Goal: Navigation & Orientation: Find specific page/section

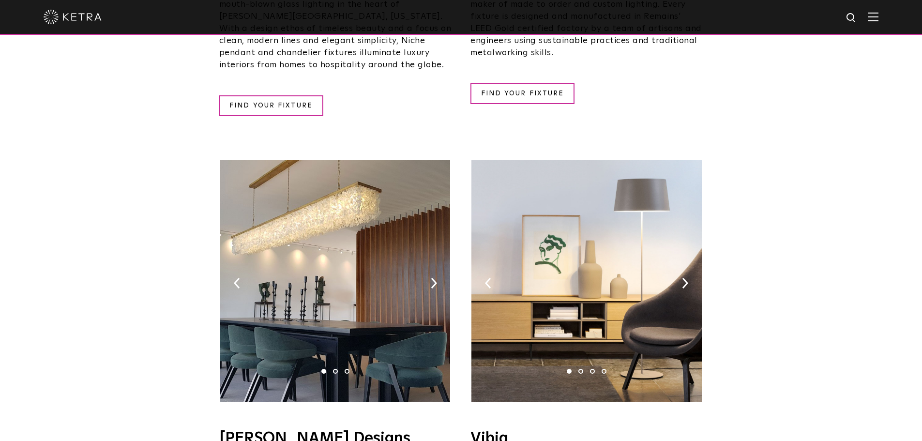
scroll to position [1452, 0]
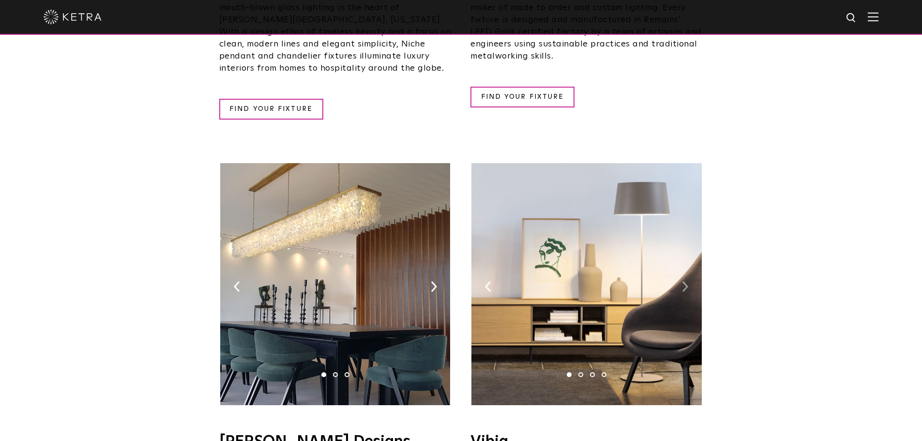
click at [683, 281] on img at bounding box center [685, 286] width 6 height 11
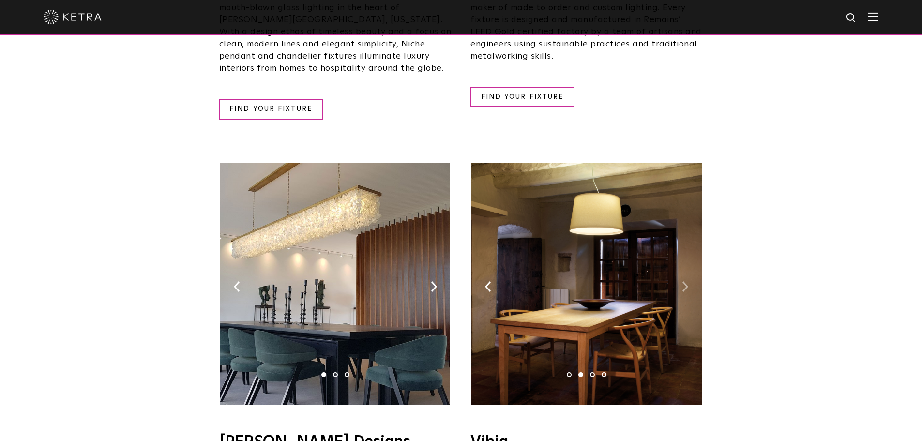
click at [683, 281] on img at bounding box center [685, 286] width 6 height 11
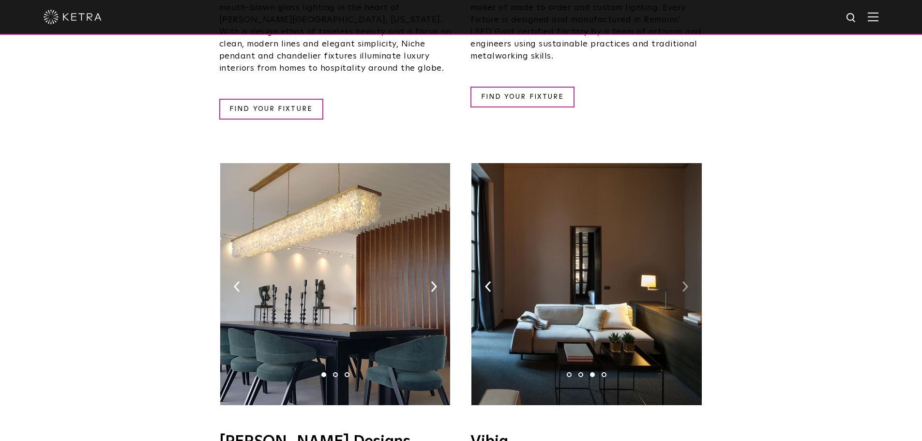
click at [683, 281] on img at bounding box center [685, 286] width 6 height 11
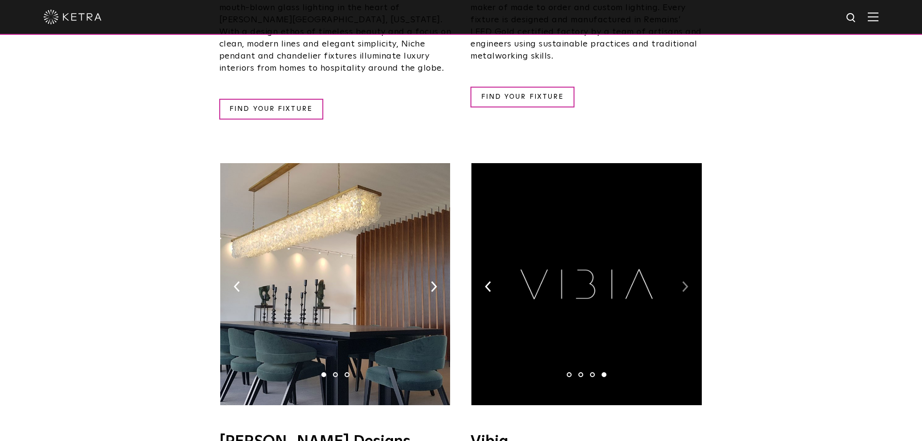
click at [683, 281] on img at bounding box center [685, 286] width 6 height 11
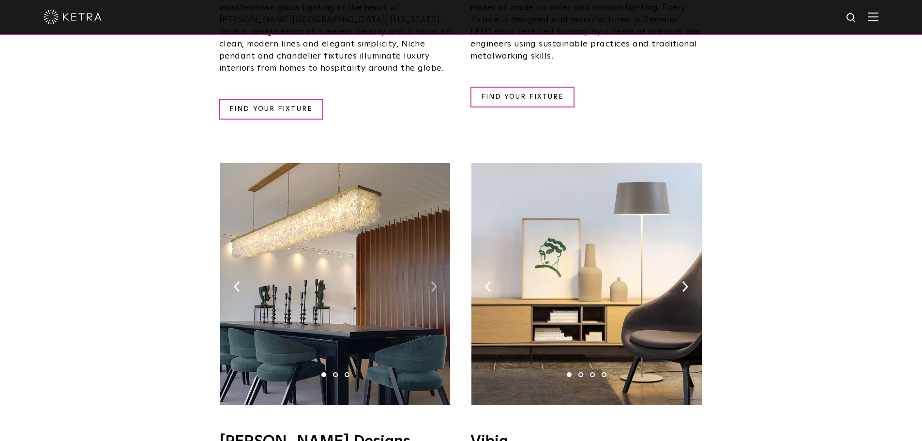
click at [435, 281] on img at bounding box center [434, 286] width 6 height 11
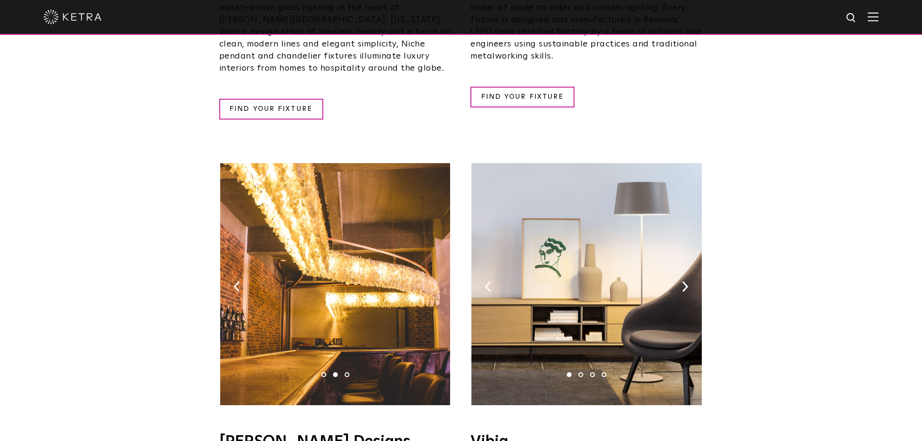
click at [435, 281] on img at bounding box center [434, 286] width 6 height 11
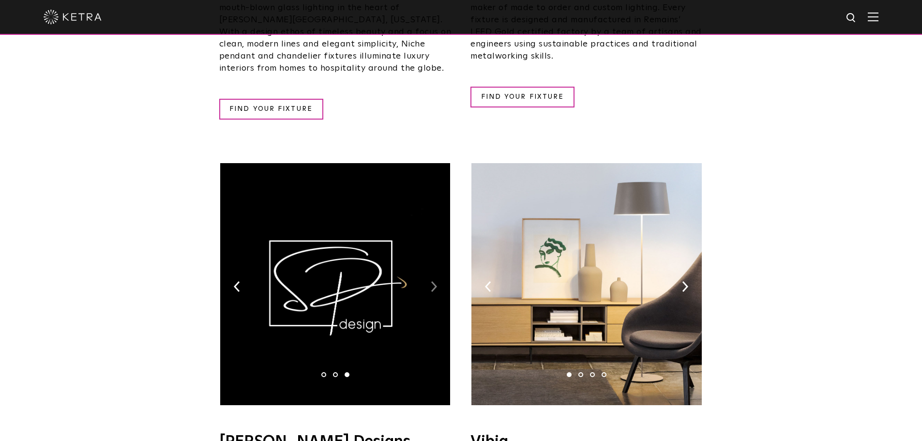
click at [435, 281] on img at bounding box center [434, 286] width 6 height 11
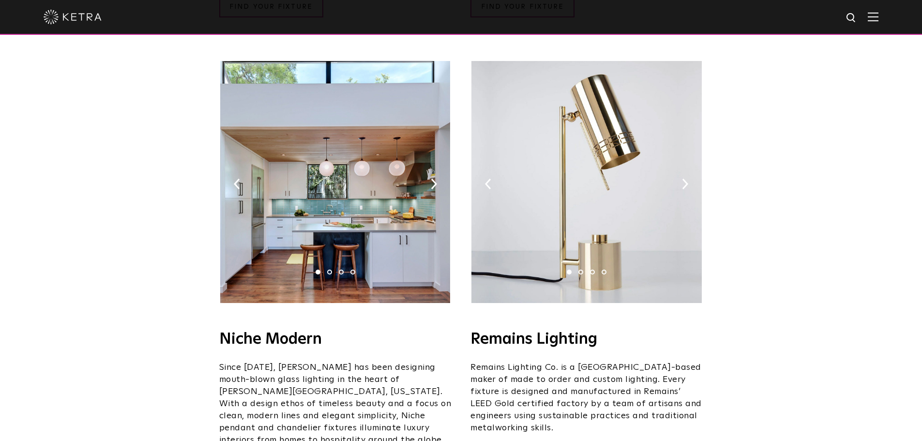
scroll to position [1065, 0]
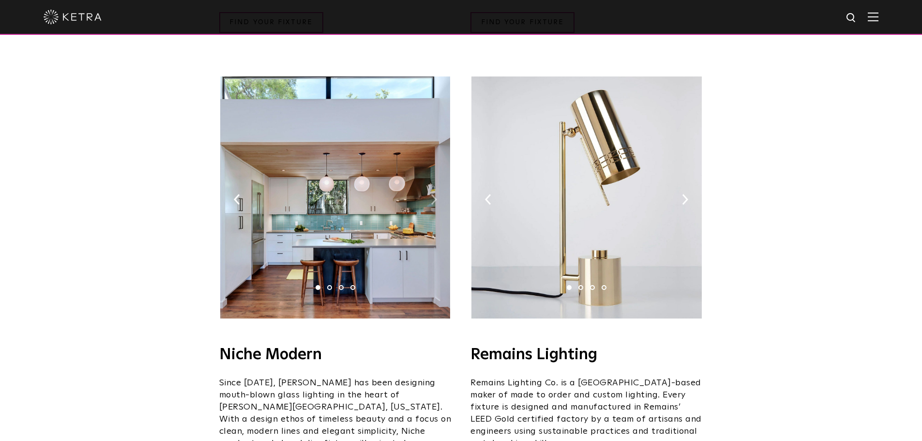
click at [431, 194] on img at bounding box center [434, 199] width 6 height 11
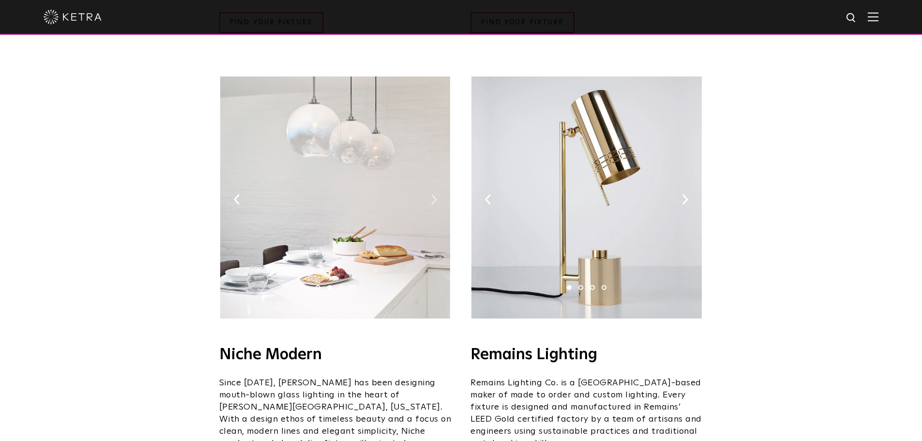
click at [431, 194] on img at bounding box center [434, 199] width 6 height 11
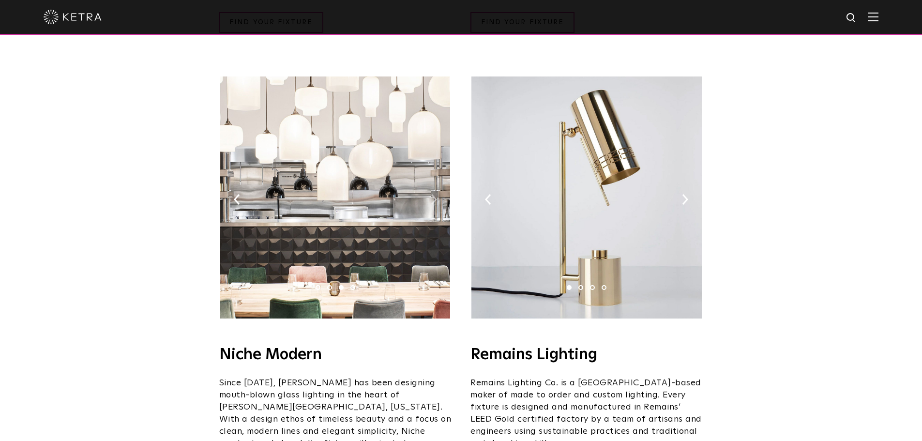
click at [431, 194] on img at bounding box center [434, 199] width 6 height 11
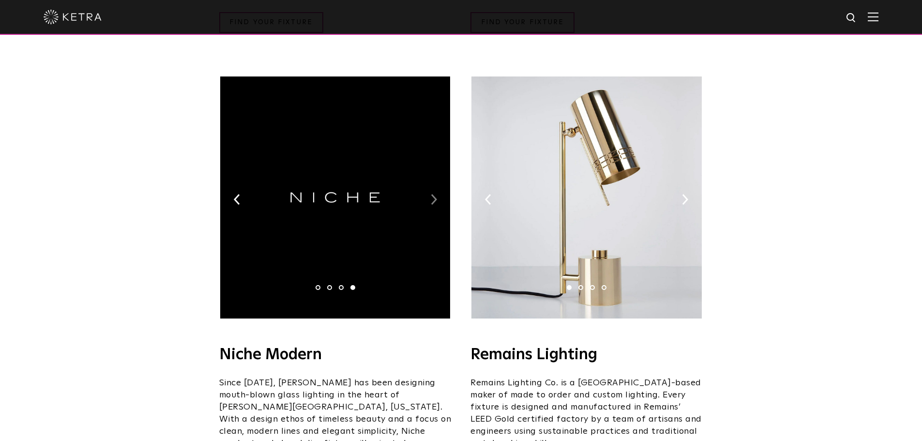
click at [431, 194] on img at bounding box center [434, 199] width 6 height 11
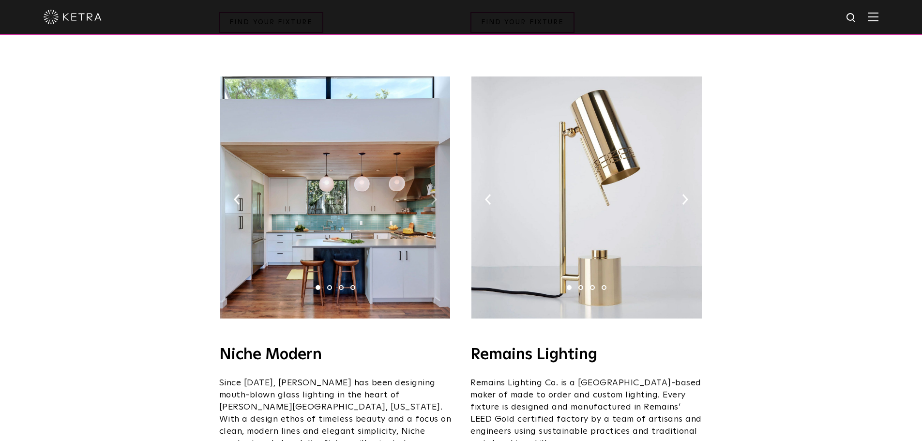
scroll to position [1016, 0]
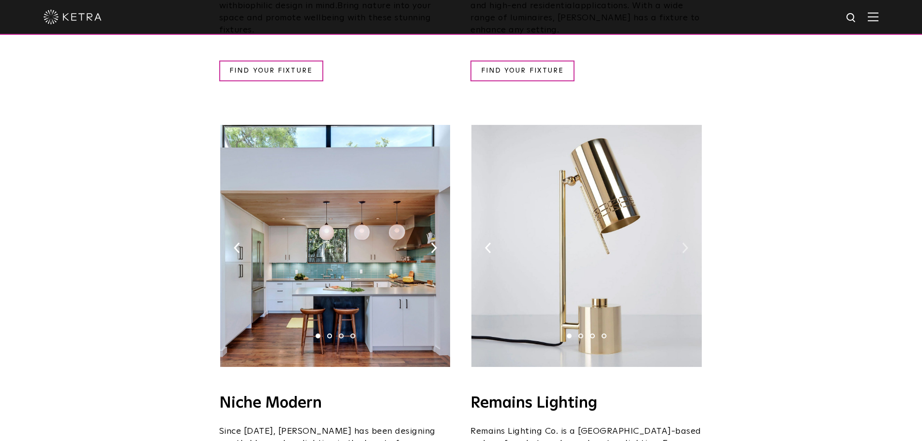
click at [687, 242] on img at bounding box center [685, 247] width 6 height 11
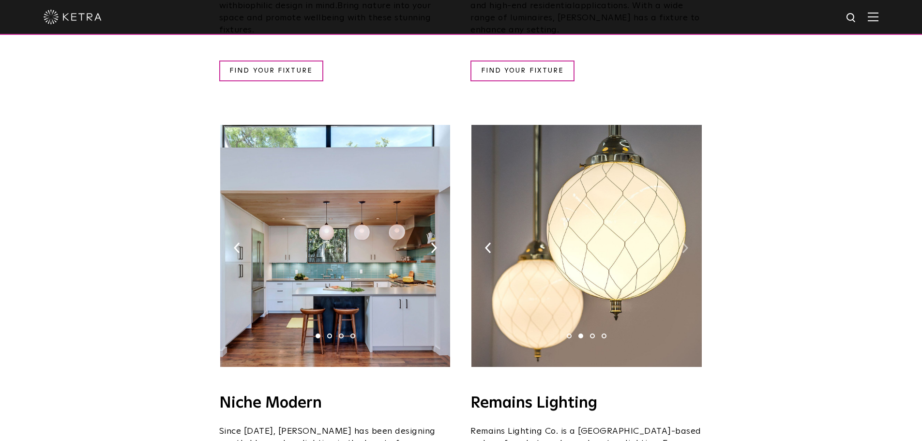
click at [687, 242] on img at bounding box center [685, 247] width 6 height 11
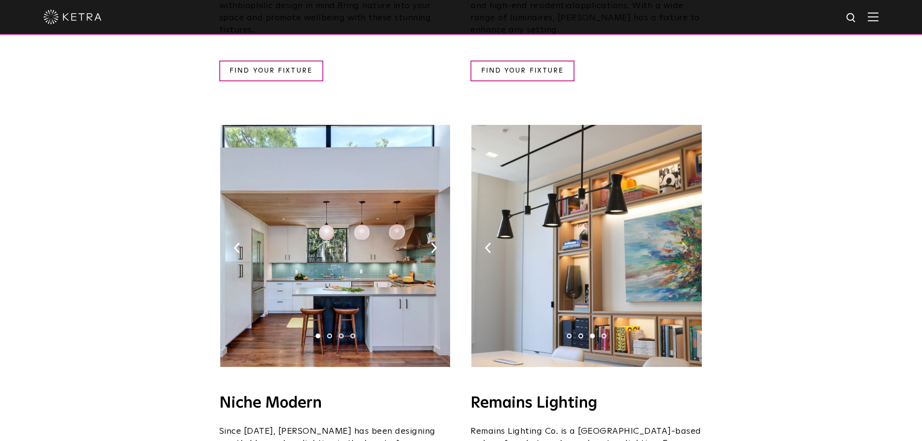
click at [687, 242] on img at bounding box center [685, 247] width 6 height 11
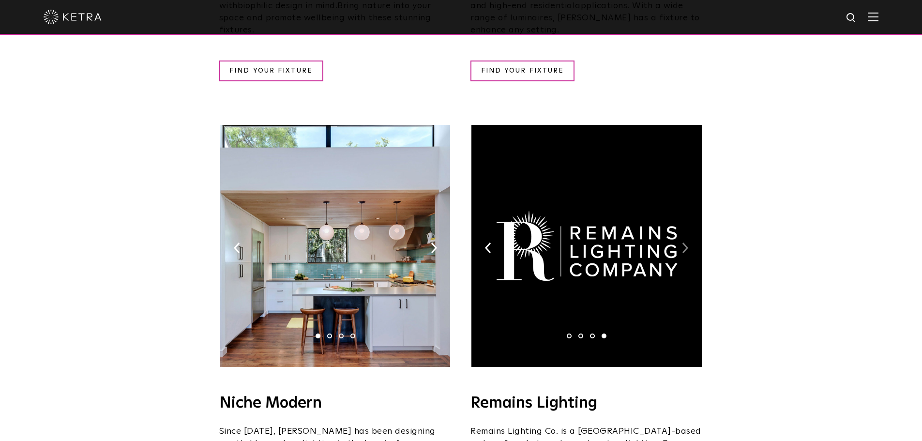
click at [687, 242] on img at bounding box center [685, 247] width 6 height 11
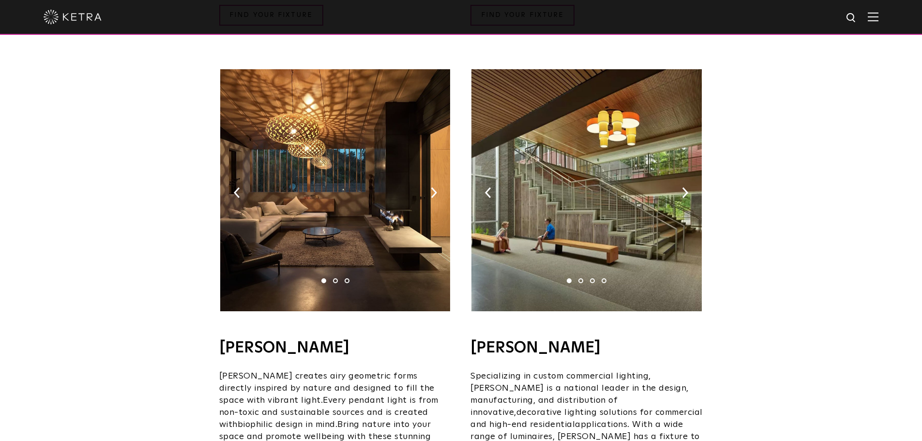
scroll to position [581, 0]
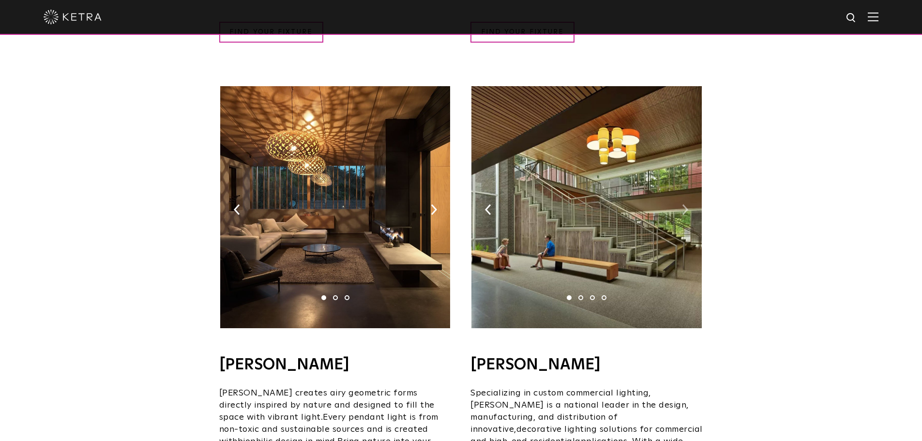
click at [686, 204] on img at bounding box center [685, 209] width 6 height 11
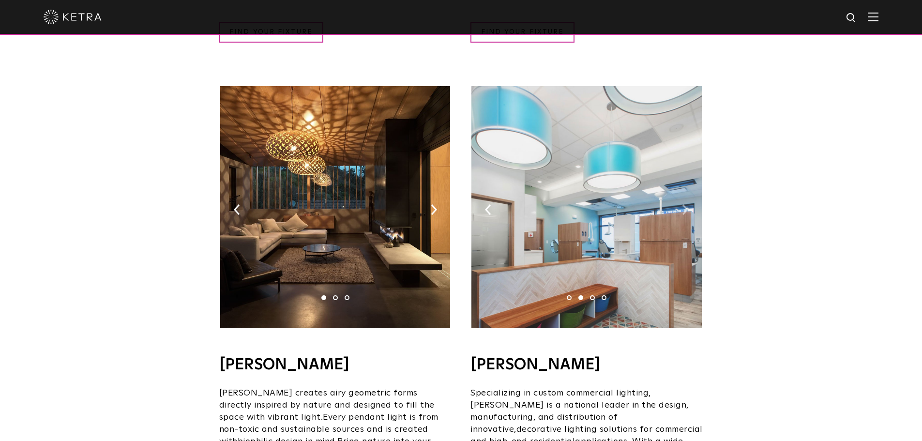
click at [686, 204] on img at bounding box center [685, 209] width 6 height 11
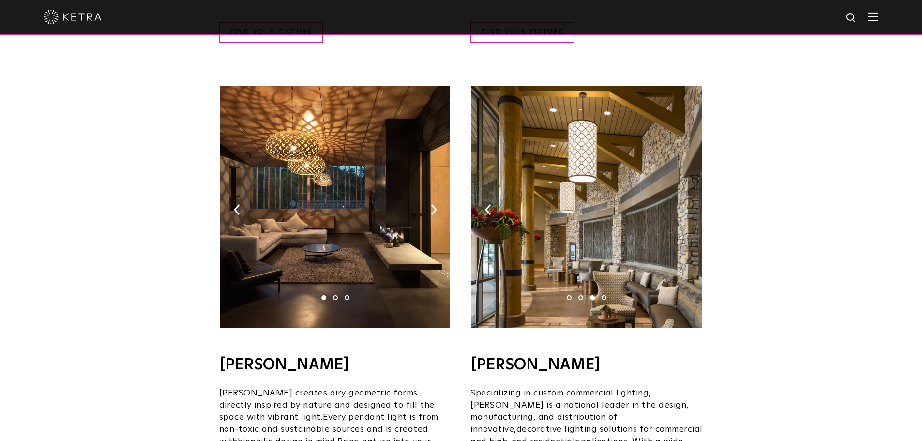
click at [686, 204] on img at bounding box center [685, 209] width 6 height 11
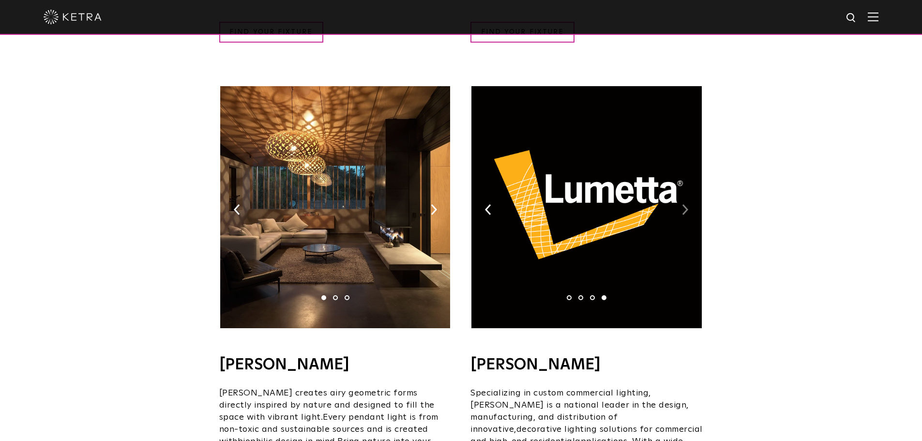
click at [686, 204] on img at bounding box center [685, 209] width 6 height 11
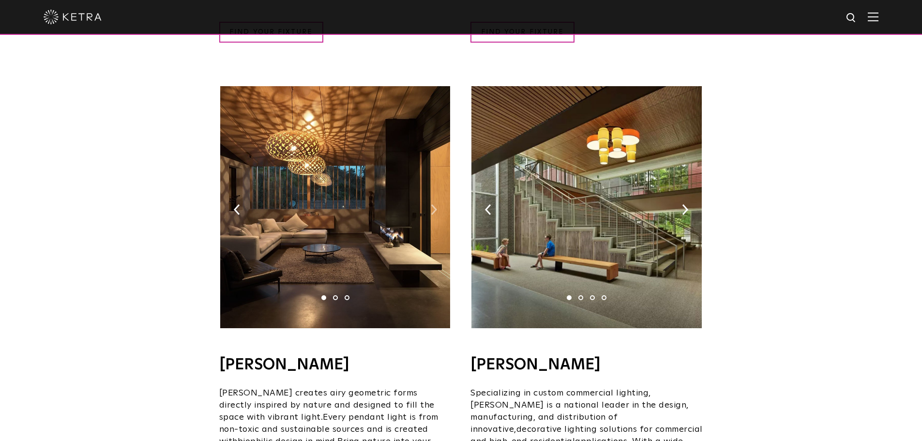
click at [435, 204] on img at bounding box center [434, 209] width 6 height 11
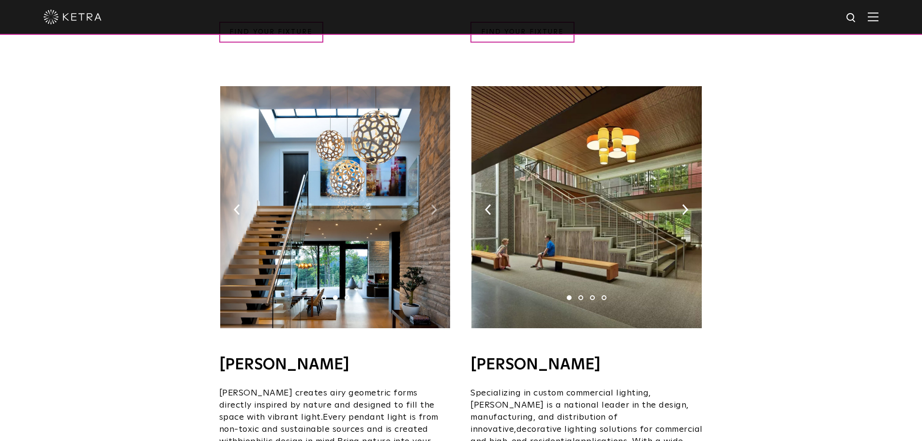
click at [434, 204] on img at bounding box center [434, 209] width 6 height 11
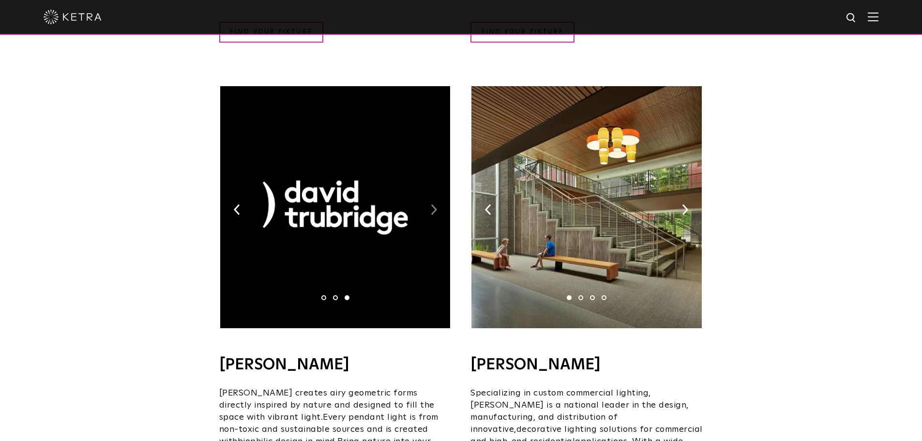
click at [434, 204] on img at bounding box center [434, 209] width 6 height 11
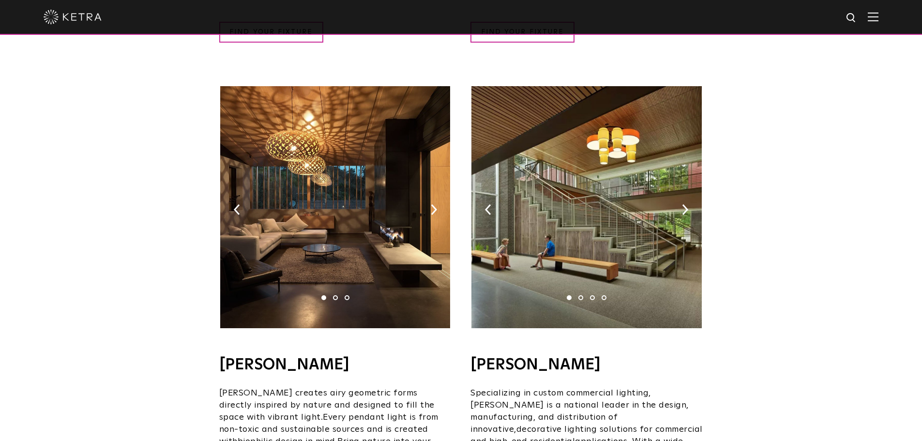
click at [583, 178] on img at bounding box center [586, 207] width 230 height 242
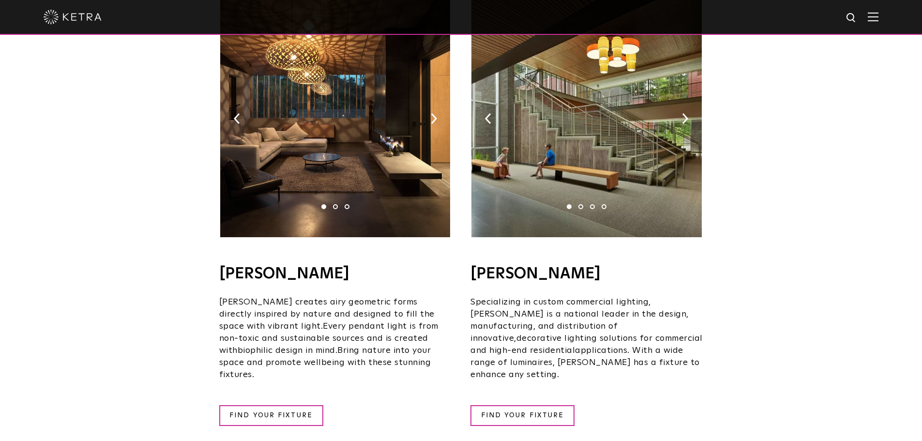
scroll to position [774, 0]
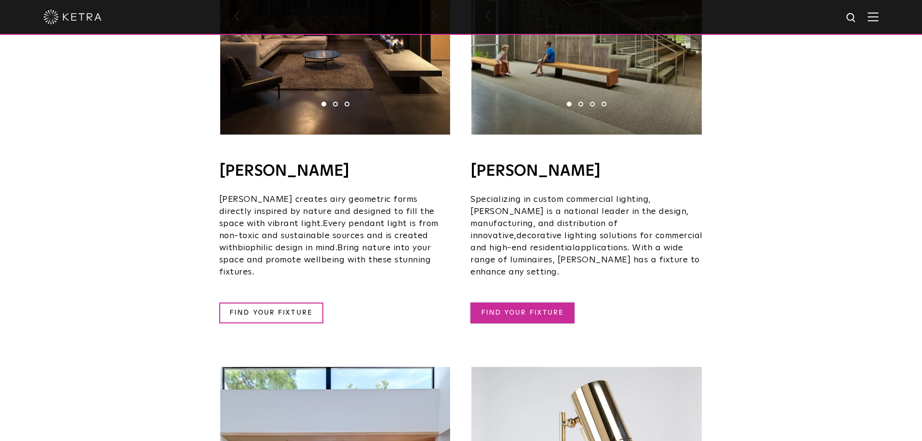
click at [530, 302] on link "FIND YOUR FIXTURE" at bounding box center [522, 312] width 104 height 21
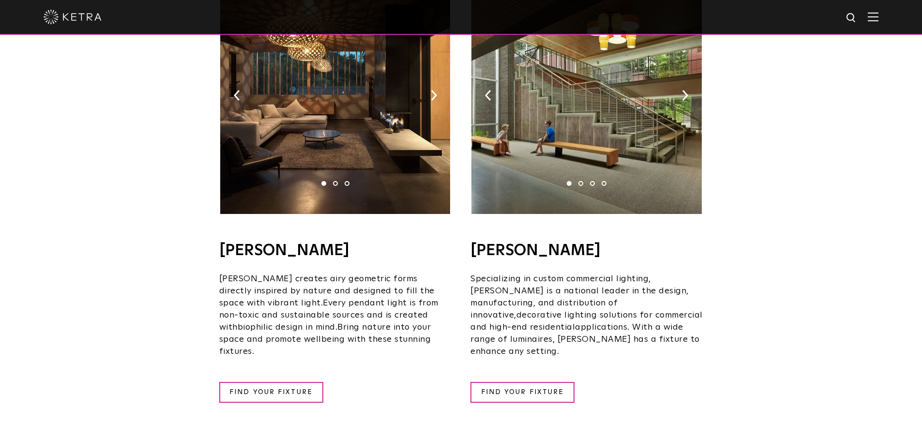
scroll to position [629, 0]
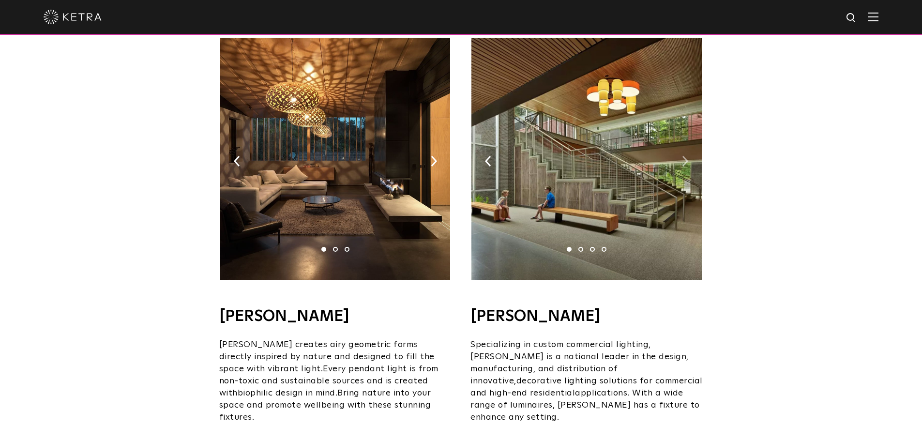
click at [682, 156] on img at bounding box center [685, 161] width 6 height 11
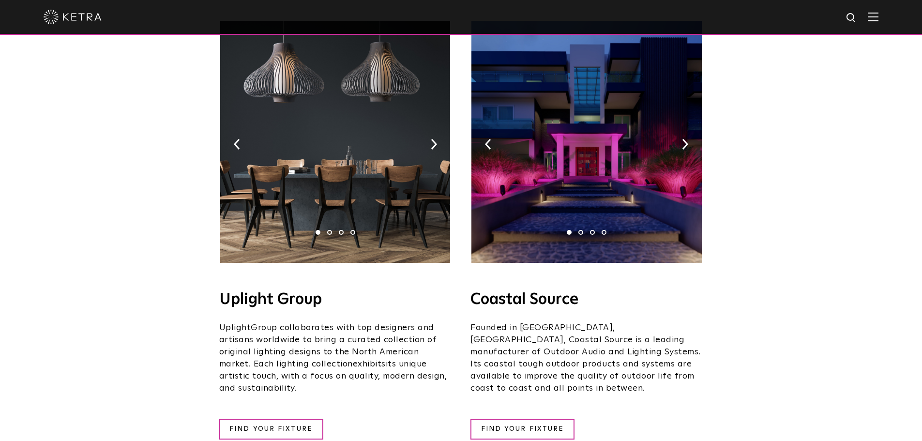
scroll to position [242, 0]
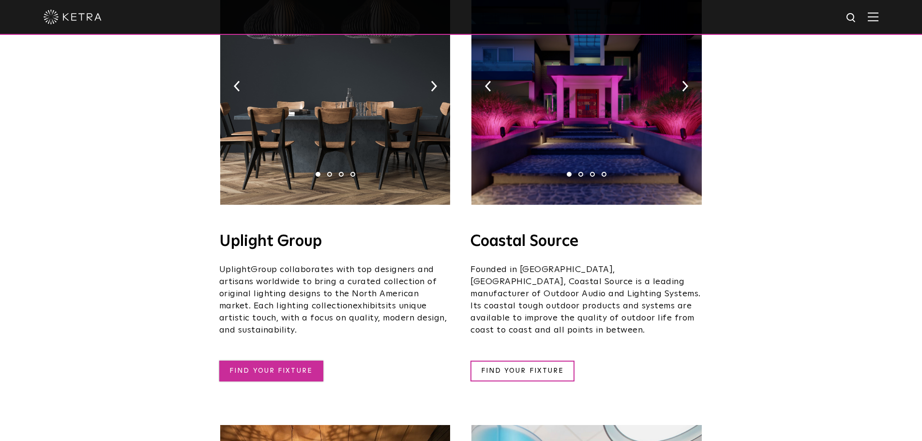
click at [274, 361] on link "FIND YOUR FIXTURE" at bounding box center [271, 370] width 104 height 21
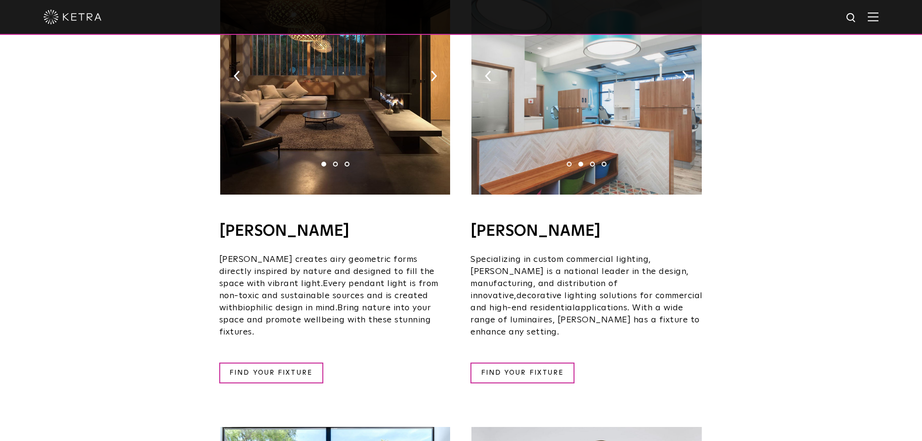
scroll to position [726, 0]
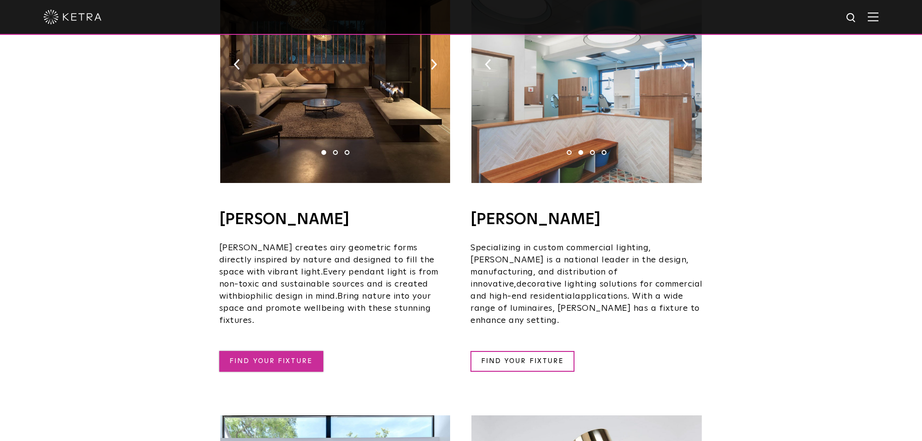
click at [295, 351] on link "FIND YOUR FIXTURE" at bounding box center [271, 361] width 104 height 21
